Goal: Use online tool/utility: Use online tool/utility

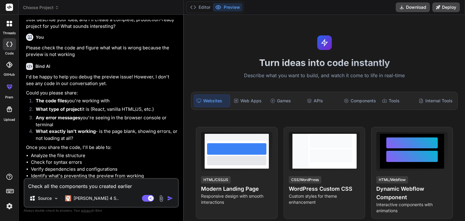
scroll to position [131, 0]
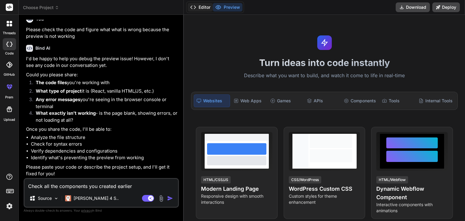
click at [205, 8] on button "Editor" at bounding box center [200, 7] width 25 height 8
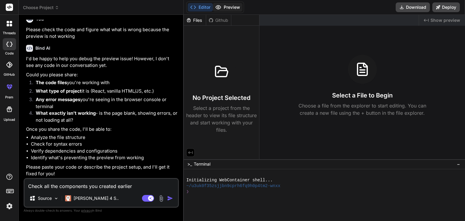
click at [231, 7] on button "Preview" at bounding box center [228, 7] width 30 height 8
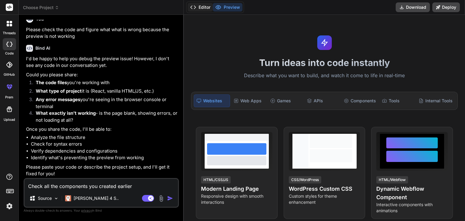
click at [207, 8] on button "Editor" at bounding box center [200, 7] width 25 height 8
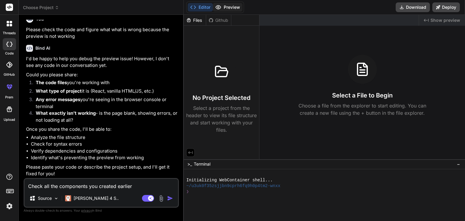
click at [238, 5] on button "Preview" at bounding box center [228, 7] width 30 height 8
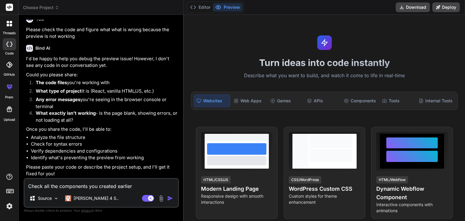
click at [39, 6] on span "Choose Project" at bounding box center [41, 8] width 36 height 6
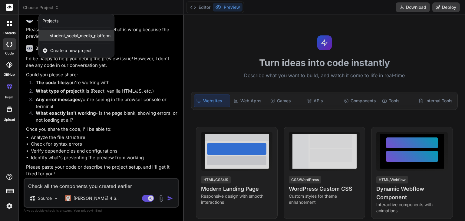
click at [77, 36] on span "student_social_media_platform" at bounding box center [80, 36] width 61 height 6
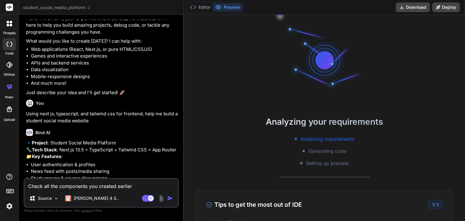
type textarea "x"
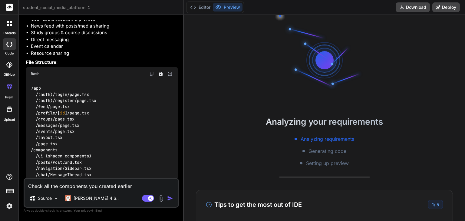
scroll to position [723, 0]
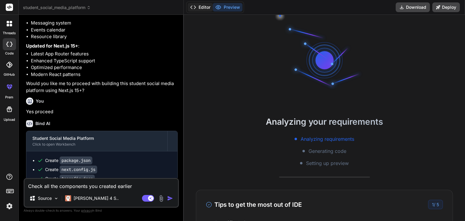
click at [205, 9] on button "Editor" at bounding box center [200, 7] width 25 height 8
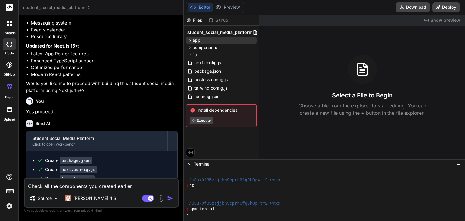
click at [191, 41] on icon at bounding box center [189, 40] width 5 height 5
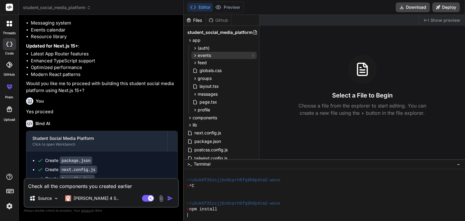
click at [196, 55] on icon at bounding box center [194, 55] width 5 height 5
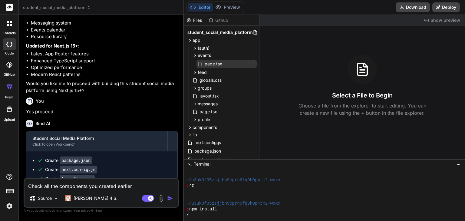
click at [219, 63] on span "page.tsx" at bounding box center [213, 63] width 19 height 7
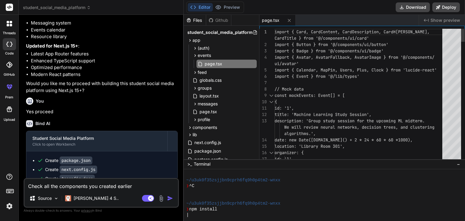
type textarea "import { Card, CardContent, CardDescription, CardHeader, CardTitle } from '@/co…"
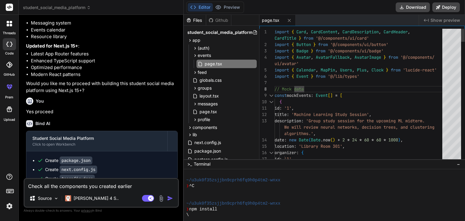
type textarea "x"
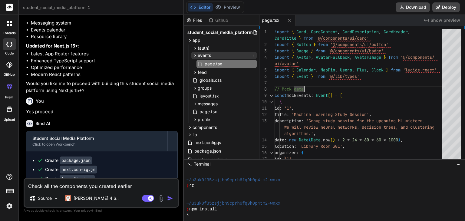
click at [192, 54] on icon at bounding box center [194, 55] width 5 height 5
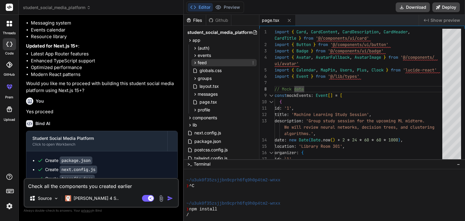
click at [192, 61] on div "feed" at bounding box center [223, 62] width 65 height 7
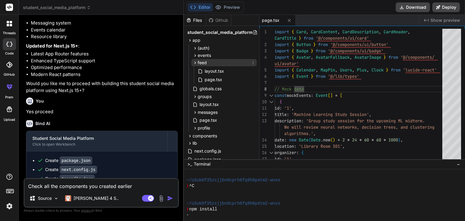
click at [197, 63] on icon at bounding box center [194, 62] width 5 height 5
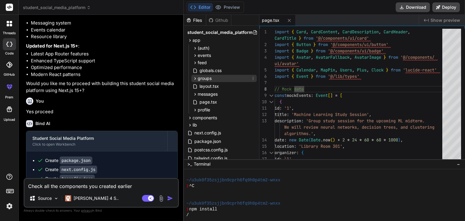
click at [194, 78] on icon at bounding box center [194, 78] width 5 height 5
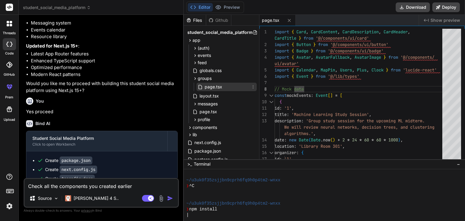
click at [211, 87] on span "page.tsx" at bounding box center [213, 86] width 19 height 7
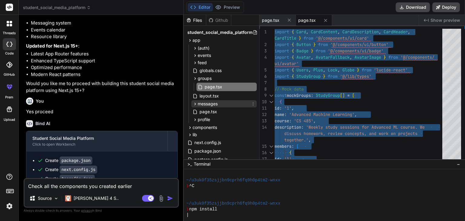
click at [195, 106] on icon at bounding box center [194, 103] width 5 height 5
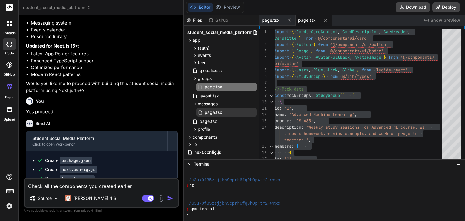
click at [205, 113] on span "page.tsx" at bounding box center [213, 112] width 19 height 7
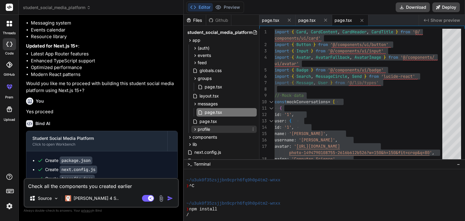
click at [192, 128] on icon at bounding box center [194, 129] width 5 height 5
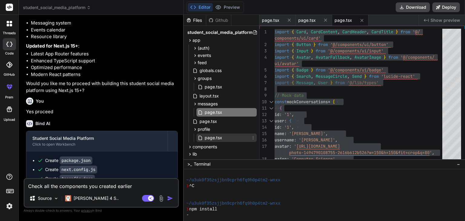
click at [214, 138] on span "page.tsx" at bounding box center [213, 137] width 19 height 7
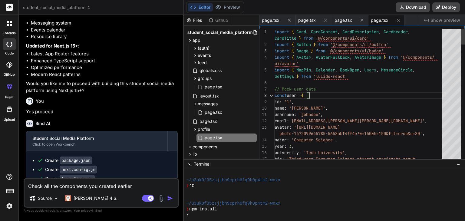
type textarea "import { Card, CardContent, CardDescription, CardHeader, CardTitle } from '@/co…"
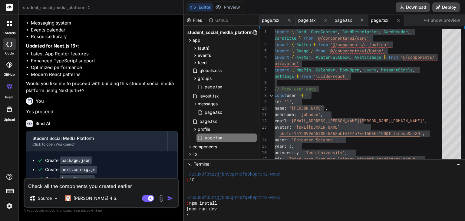
scroll to position [35, 0]
type textarea "x"
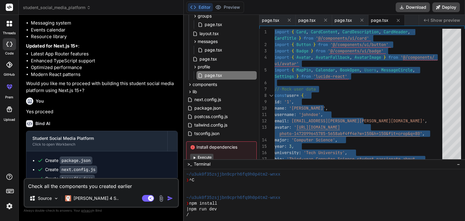
scroll to position [81, 0]
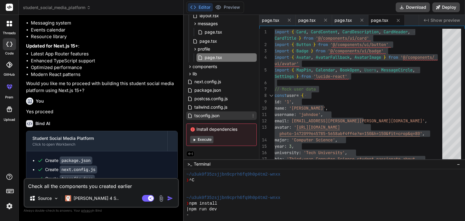
click at [216, 114] on span "tsconfig.json" at bounding box center [207, 115] width 26 height 7
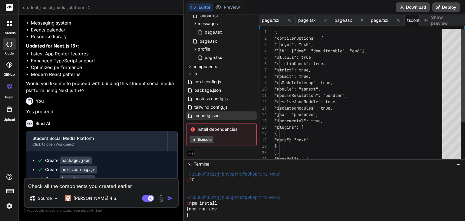
scroll to position [0, 26]
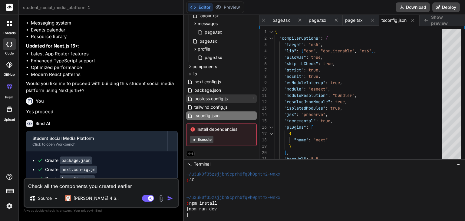
click at [223, 99] on span "postcss.config.js" at bounding box center [211, 98] width 34 height 7
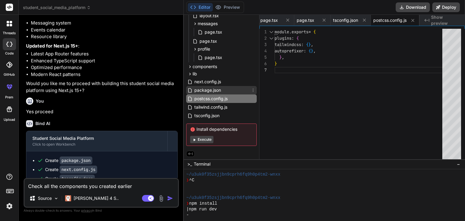
click at [218, 91] on span "package.json" at bounding box center [208, 90] width 28 height 7
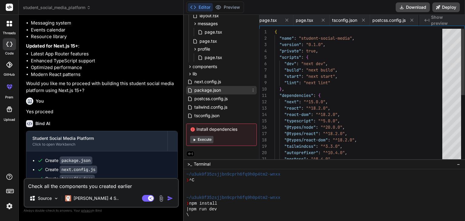
scroll to position [0, 117]
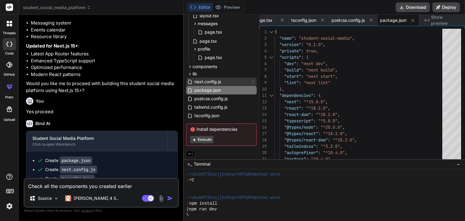
click at [218, 79] on span "next.config.js" at bounding box center [208, 81] width 28 height 7
type textarea "module.exports = nextConfig"
